Goal: Transaction & Acquisition: Book appointment/travel/reservation

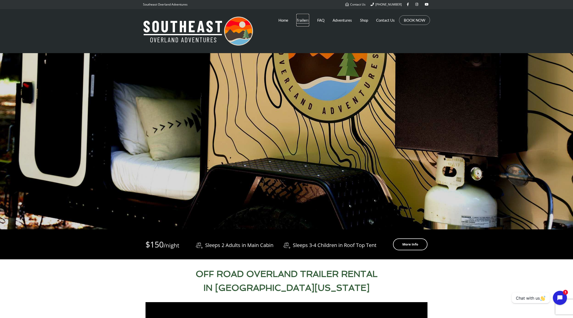
click at [304, 22] on link "Trailers" at bounding box center [302, 20] width 13 height 13
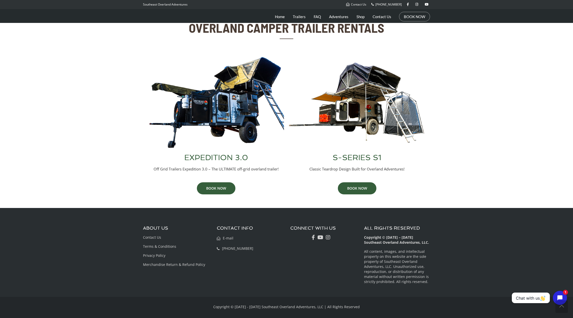
scroll to position [176, 0]
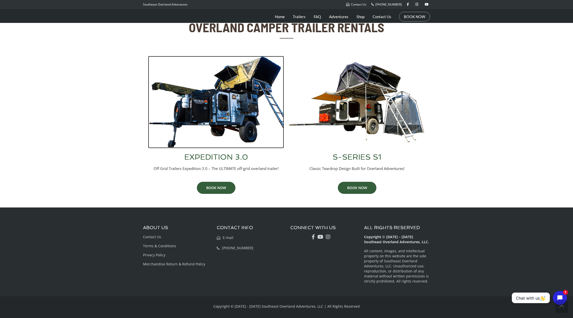
click at [219, 120] on img at bounding box center [216, 102] width 136 height 92
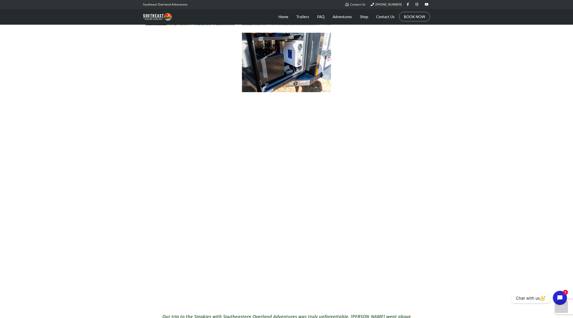
scroll to position [629, 0]
